Goal: Task Accomplishment & Management: Manage account settings

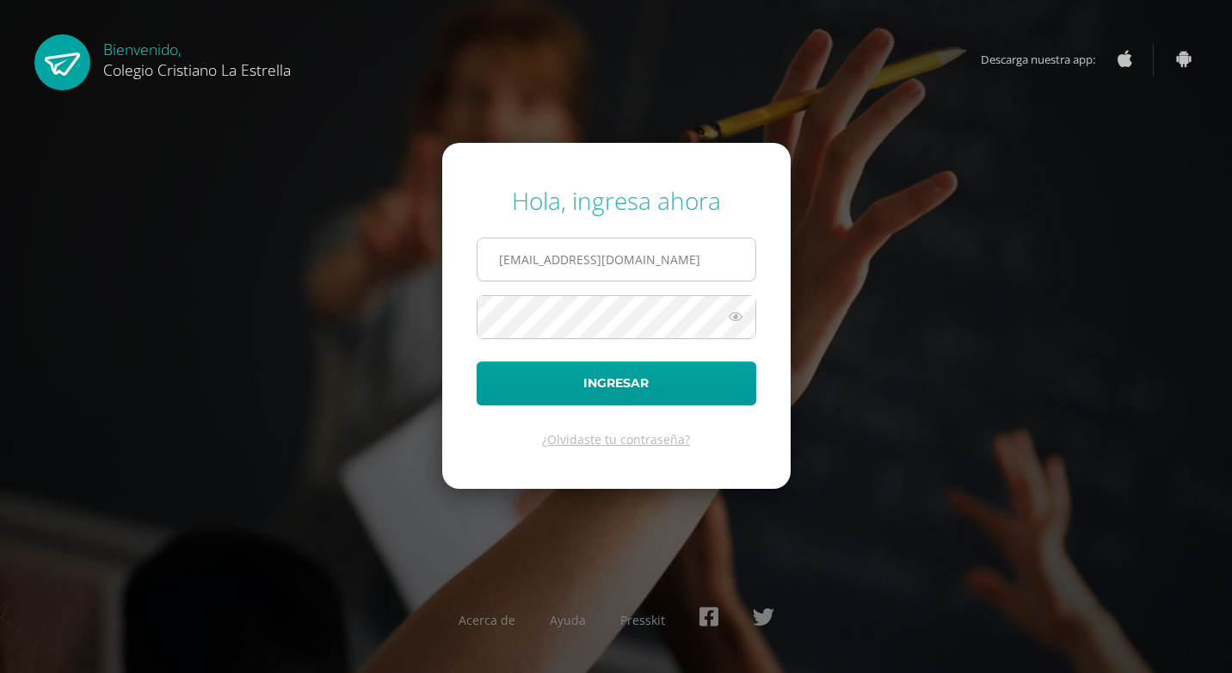
drag, startPoint x: 0, startPoint y: 0, endPoint x: 677, endPoint y: 254, distance: 723.3
click at [676, 255] on input "[EMAIL_ADDRESS][DOMAIN_NAME]" at bounding box center [617, 259] width 278 height 42
type input "[EMAIL_ADDRESS][DOMAIN_NAME]"
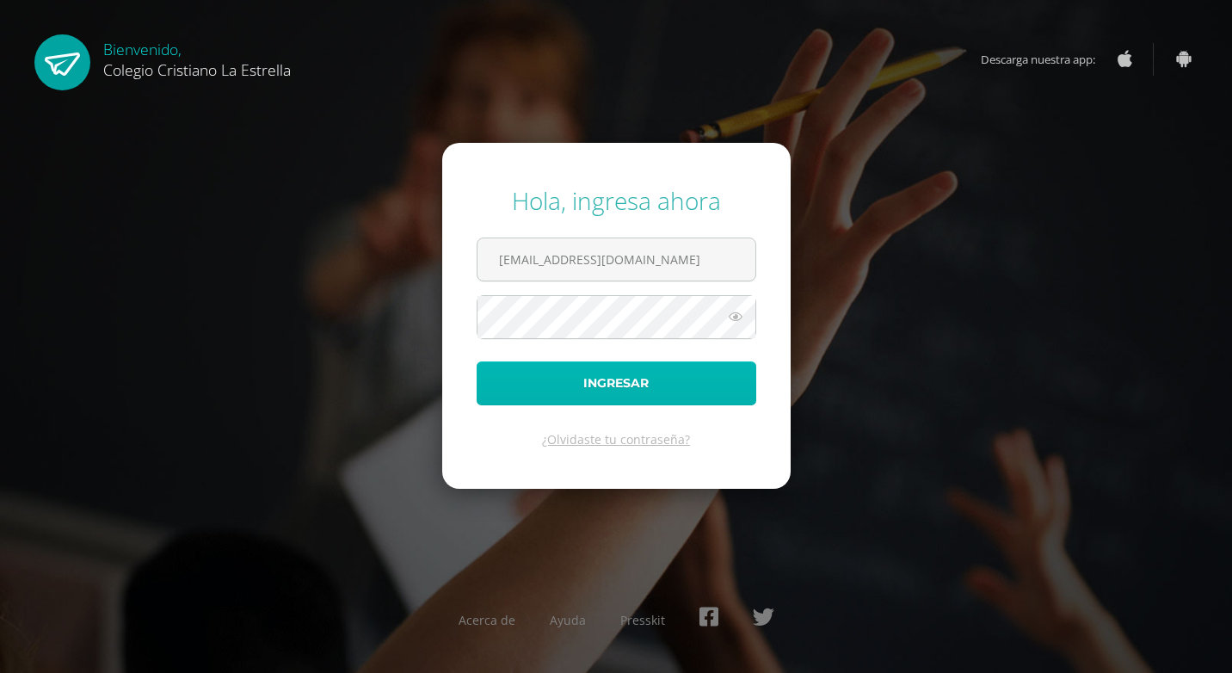
click at [664, 373] on button "Ingresar" at bounding box center [617, 383] width 280 height 44
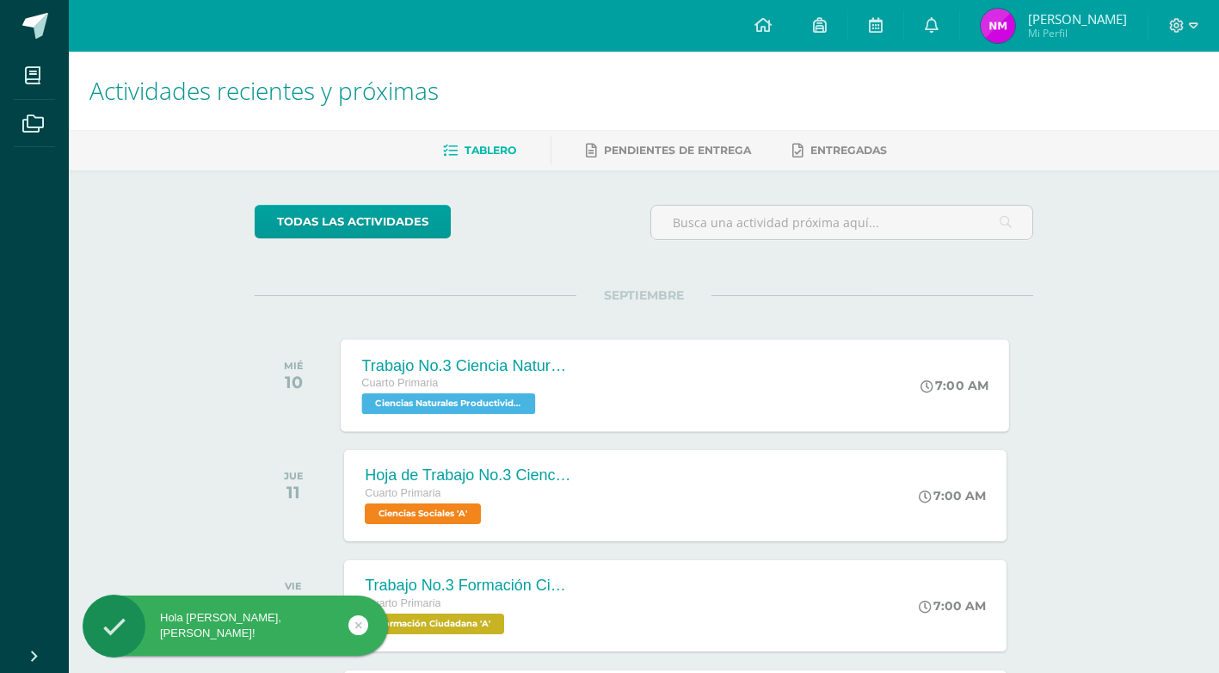
click at [499, 401] on span "Ciencias Naturales Productividad y Desarrollo 'A'" at bounding box center [449, 403] width 174 height 21
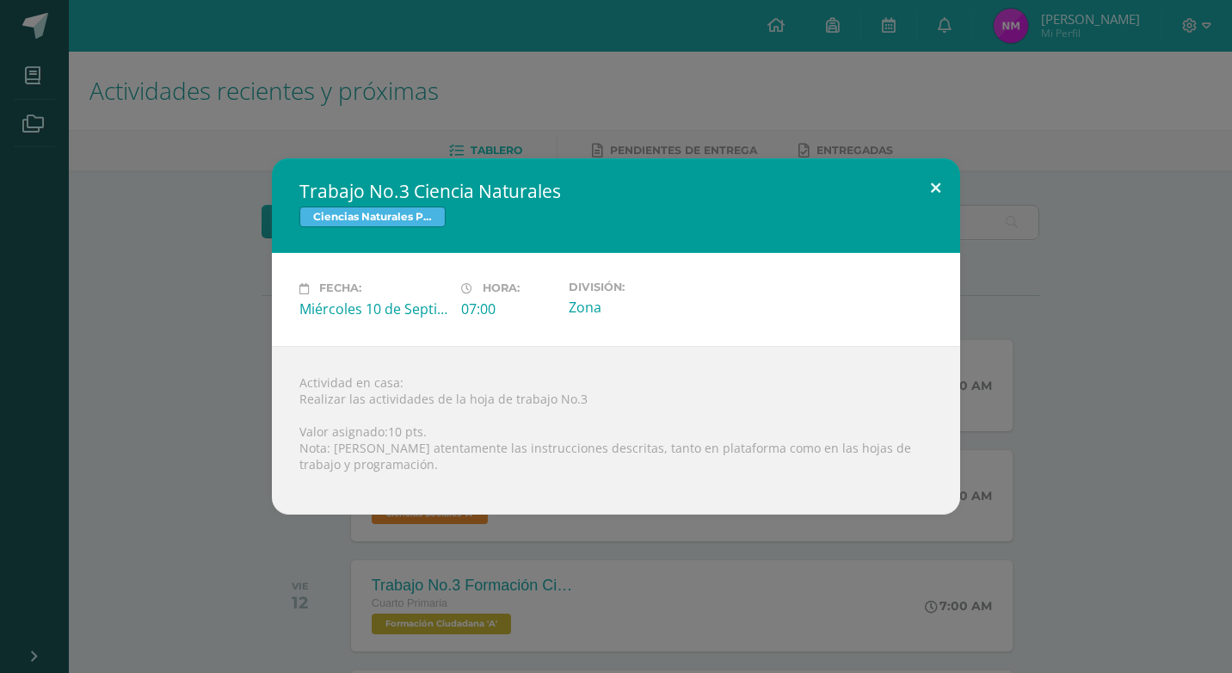
click at [944, 192] on button at bounding box center [935, 187] width 49 height 59
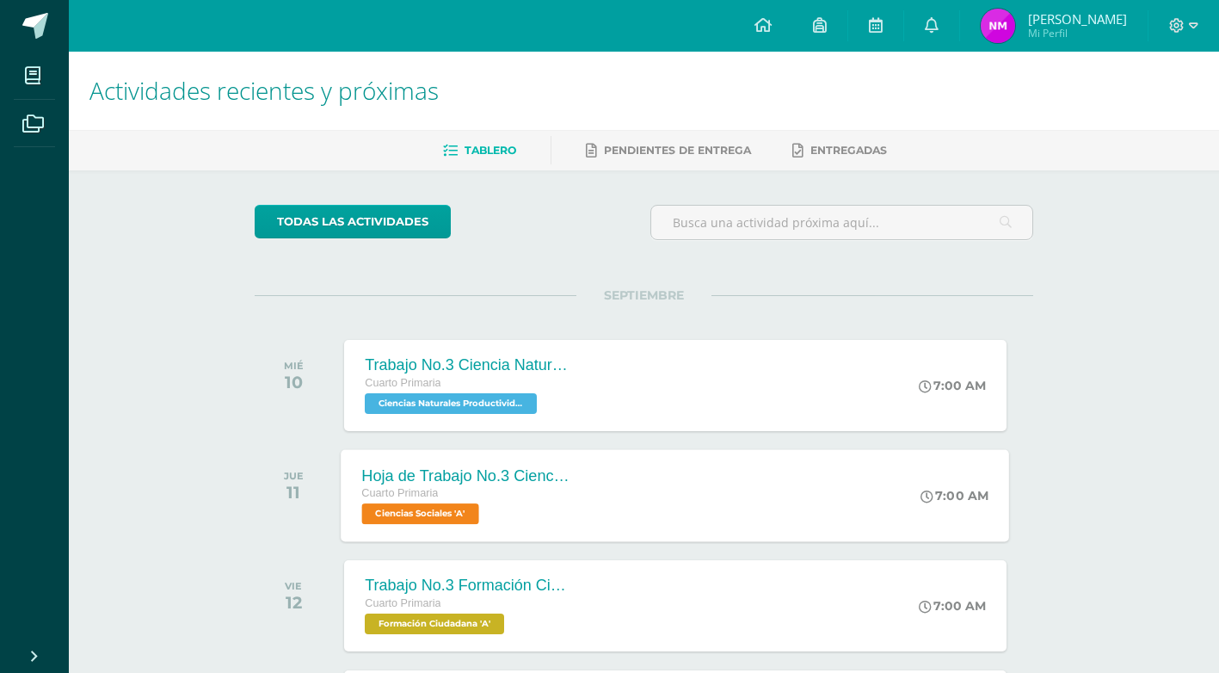
click at [479, 508] on span "Ciencias Sociales 'A'" at bounding box center [420, 513] width 117 height 21
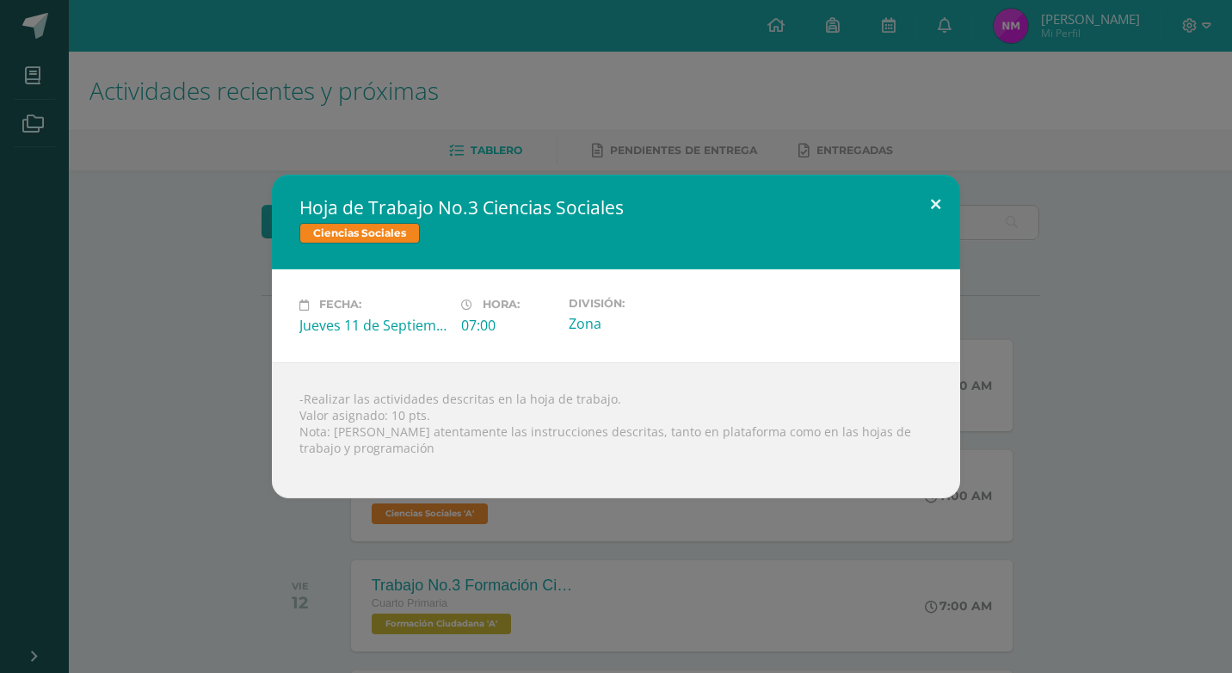
click at [942, 188] on button at bounding box center [935, 204] width 49 height 59
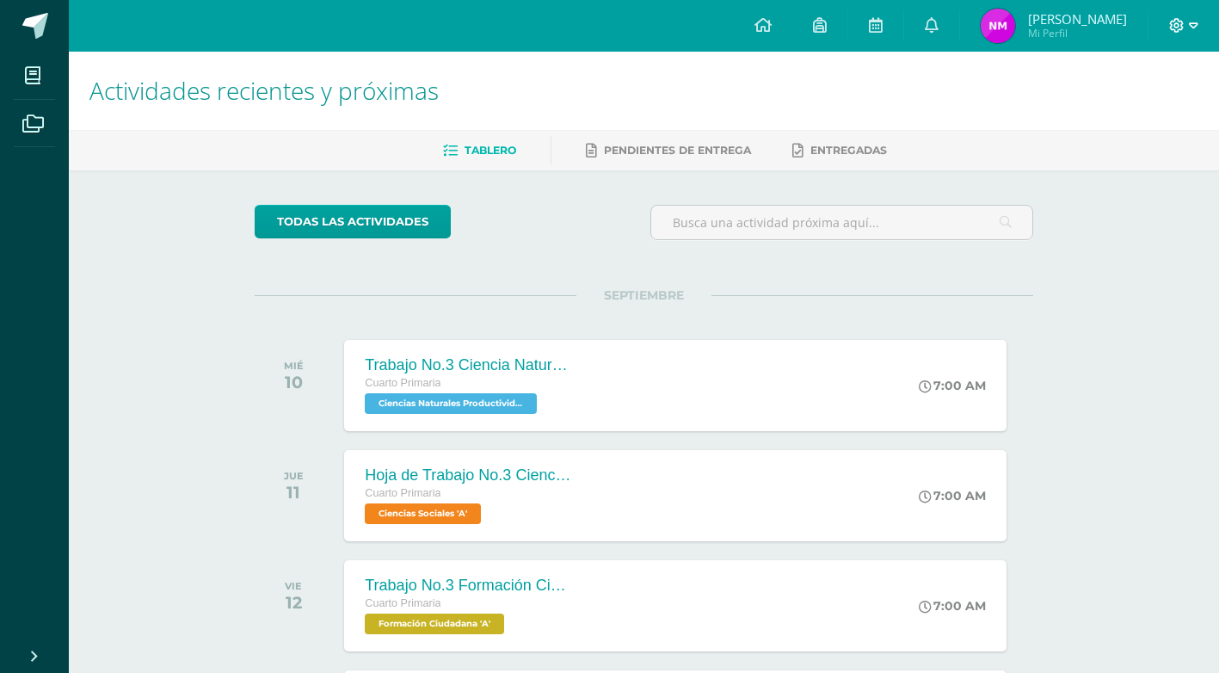
click at [1193, 20] on icon at bounding box center [1193, 25] width 9 height 15
click at [1162, 111] on span "Cerrar sesión" at bounding box center [1139, 117] width 77 height 16
